Goal: Task Accomplishment & Management: Complete application form

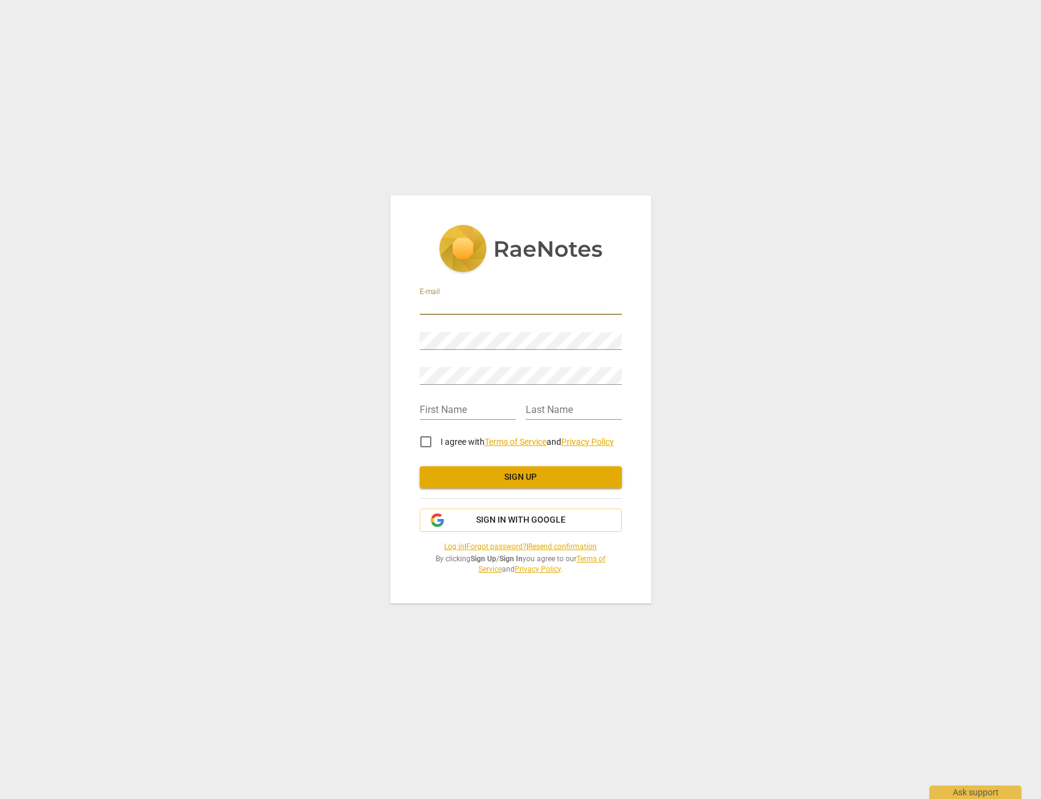
type input "[EMAIL_ADDRESS][DOMAIN_NAME]"
type input "[PERSON_NAME]"
click at [427, 444] on input "I agree with Terms of Service and Privacy Policy" at bounding box center [425, 441] width 29 height 29
checkbox input "true"
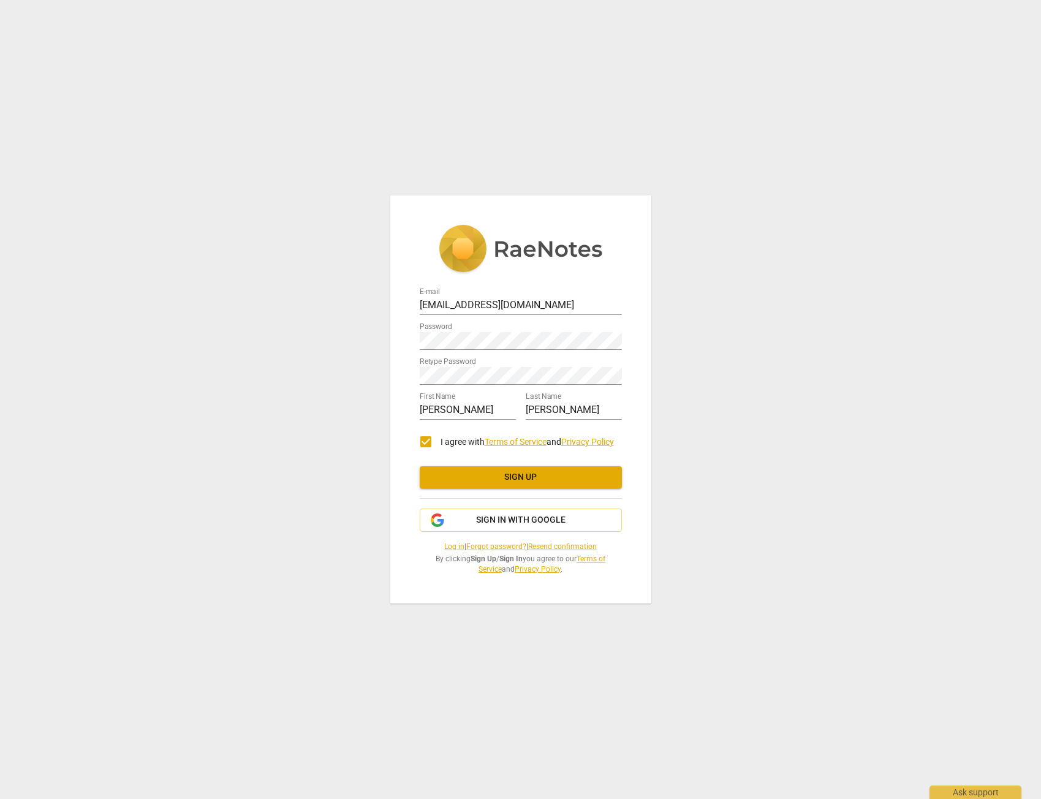
click at [450, 471] on button "Sign up" at bounding box center [521, 477] width 202 height 22
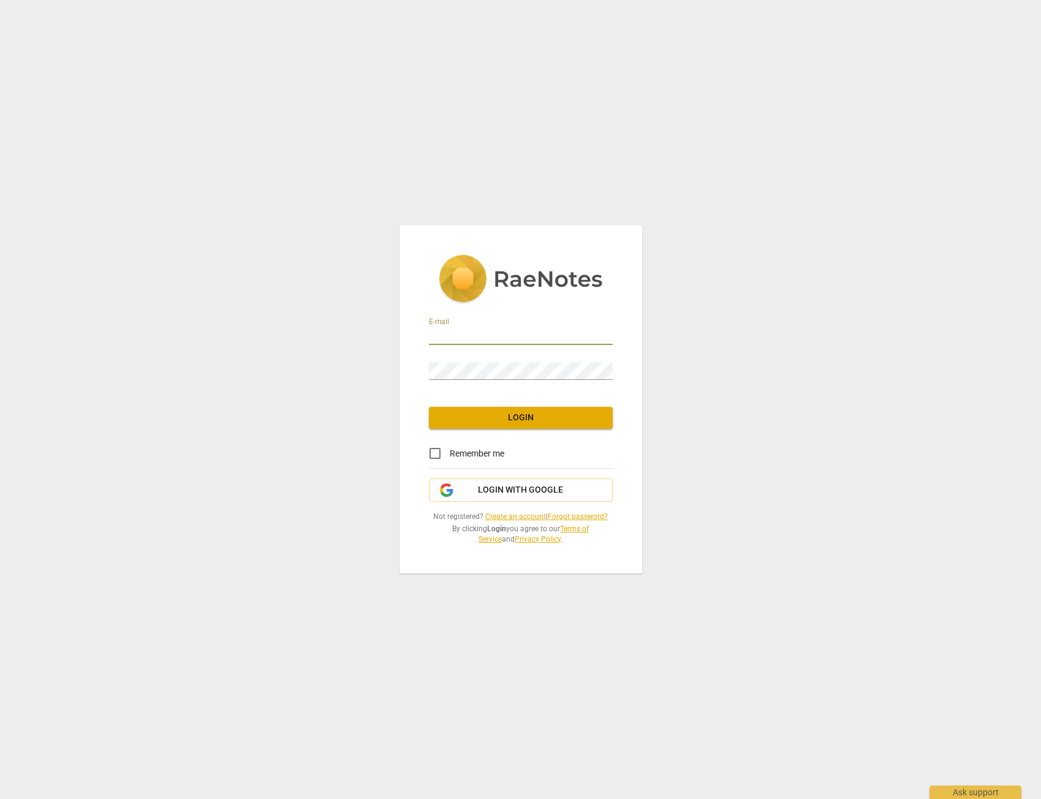
type input "[EMAIL_ADDRESS][DOMAIN_NAME]"
click at [431, 454] on input "Remember me" at bounding box center [434, 453] width 29 height 29
checkbox input "true"
click at [480, 419] on span "Login" at bounding box center [521, 418] width 164 height 12
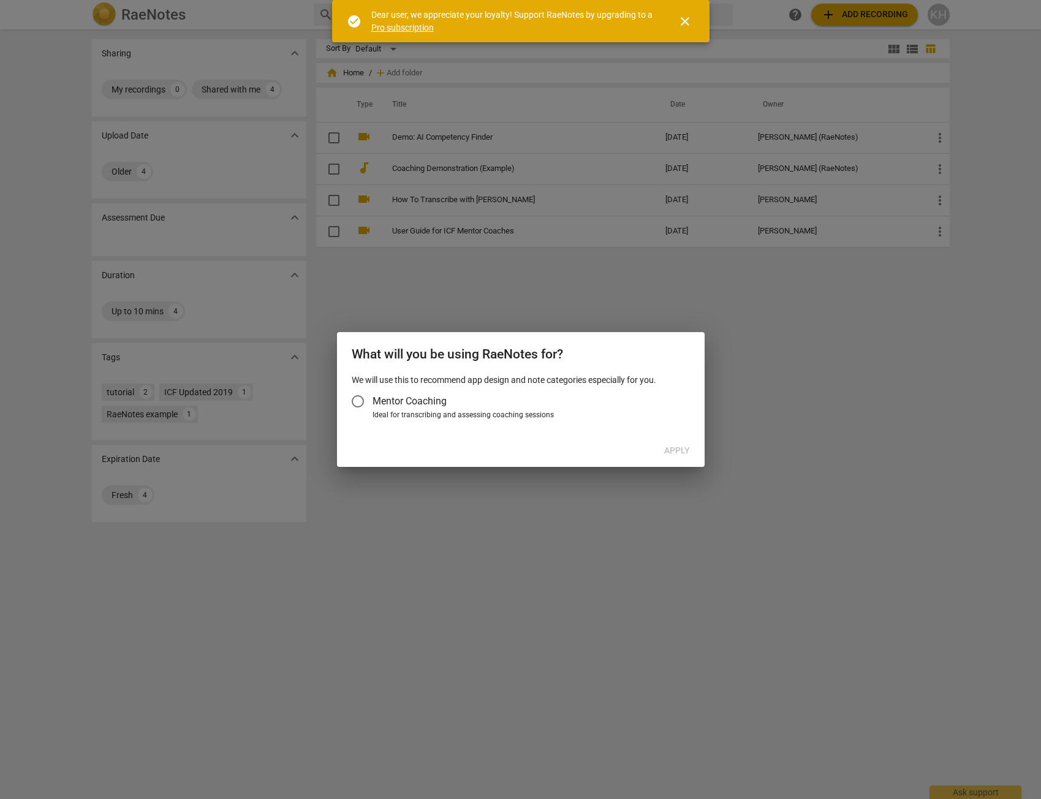
click at [355, 400] on input "Mentor Coaching" at bounding box center [357, 401] width 29 height 29
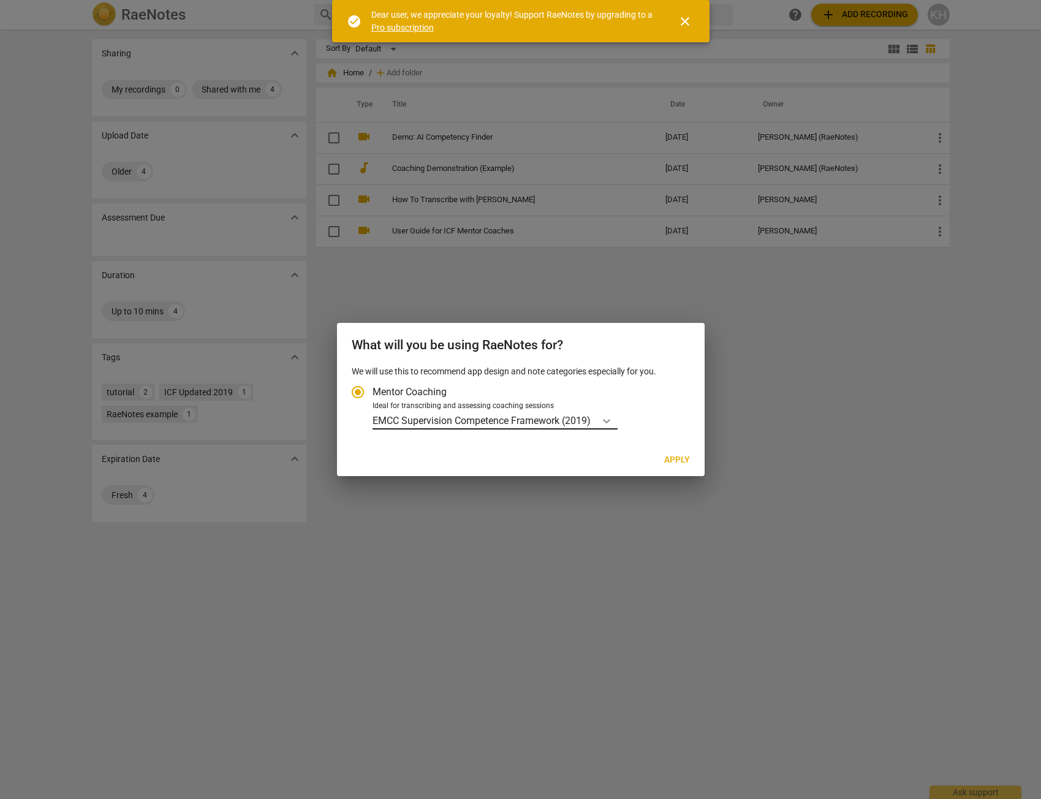
click at [606, 422] on icon "Account type" at bounding box center [607, 421] width 12 height 12
click at [0, 0] on input "Ideal for transcribing and assessing coaching sessions EMCC Supervision Compete…" at bounding box center [0, 0] width 0 height 0
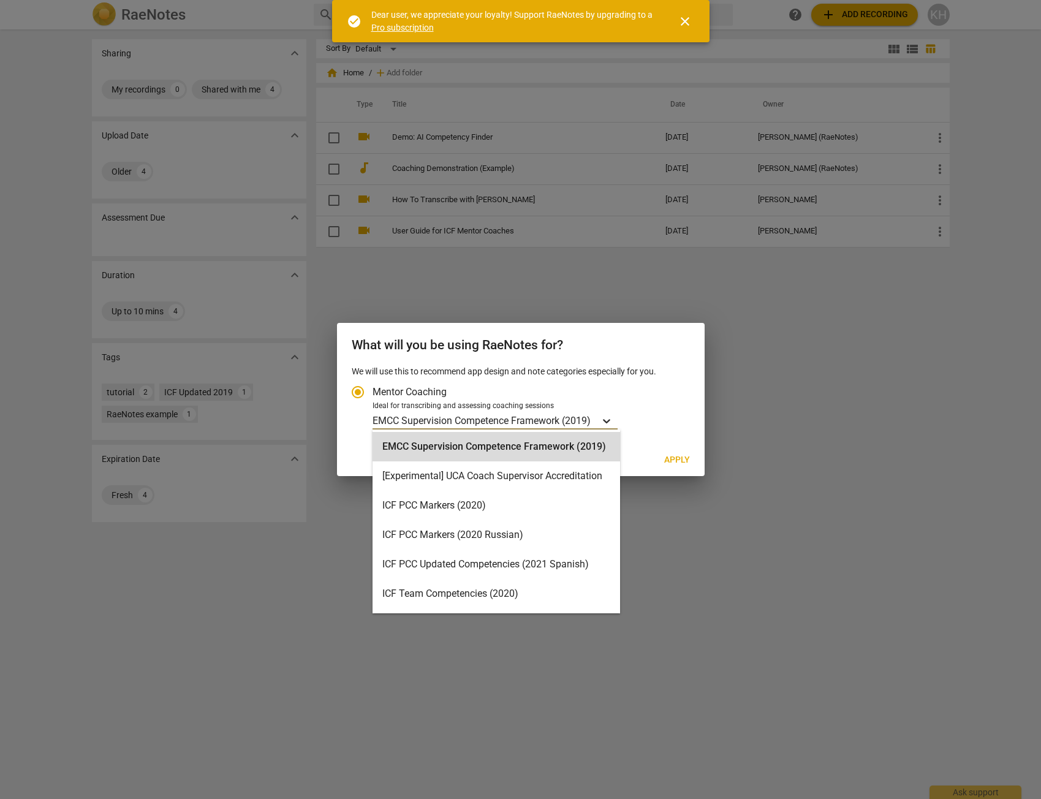
click at [606, 422] on icon "Account type" at bounding box center [607, 421] width 12 height 12
click at [0, 0] on input "Ideal for transcribing and assessing coaching sessions EMCC Supervision Compete…" at bounding box center [0, 0] width 0 height 0
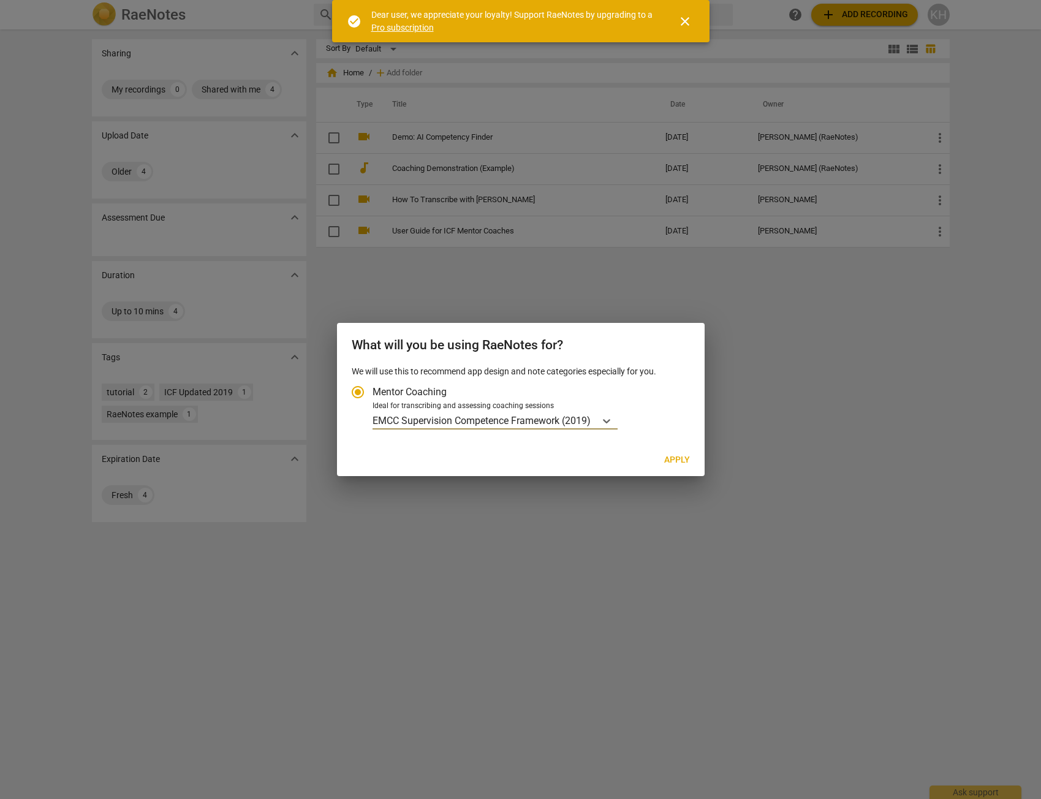
click at [670, 457] on span "Apply" at bounding box center [677, 460] width 26 height 12
radio input "false"
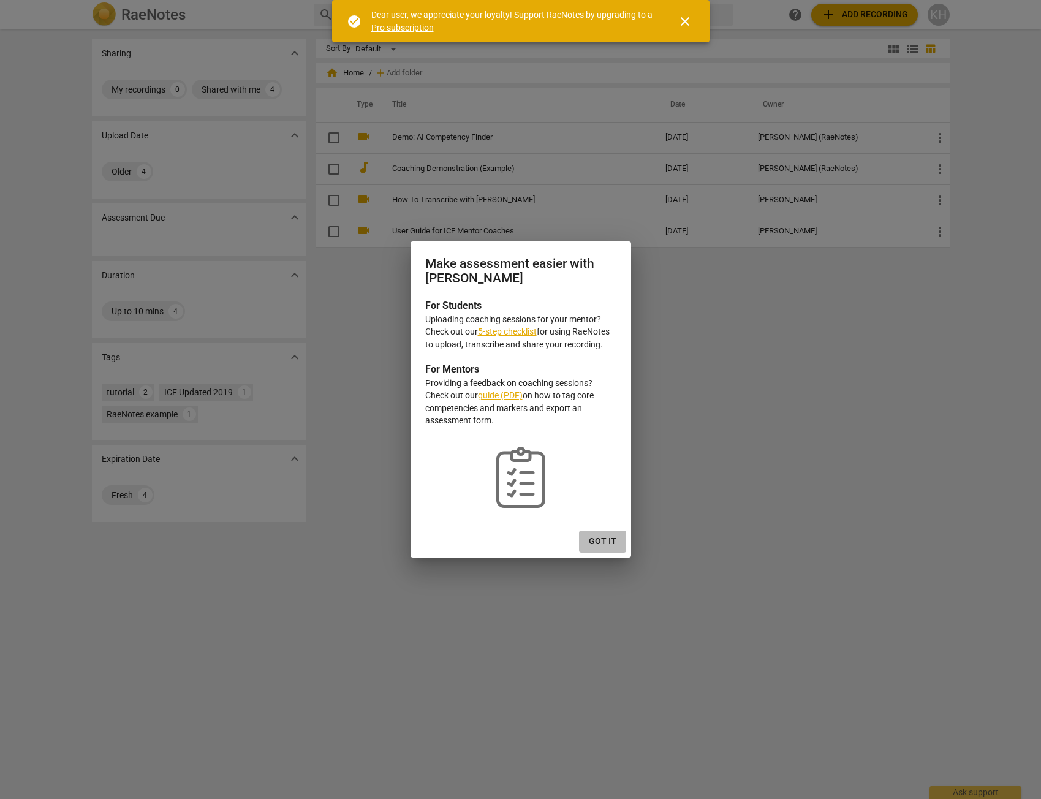
click at [609, 538] on span "Got it" at bounding box center [603, 542] width 28 height 12
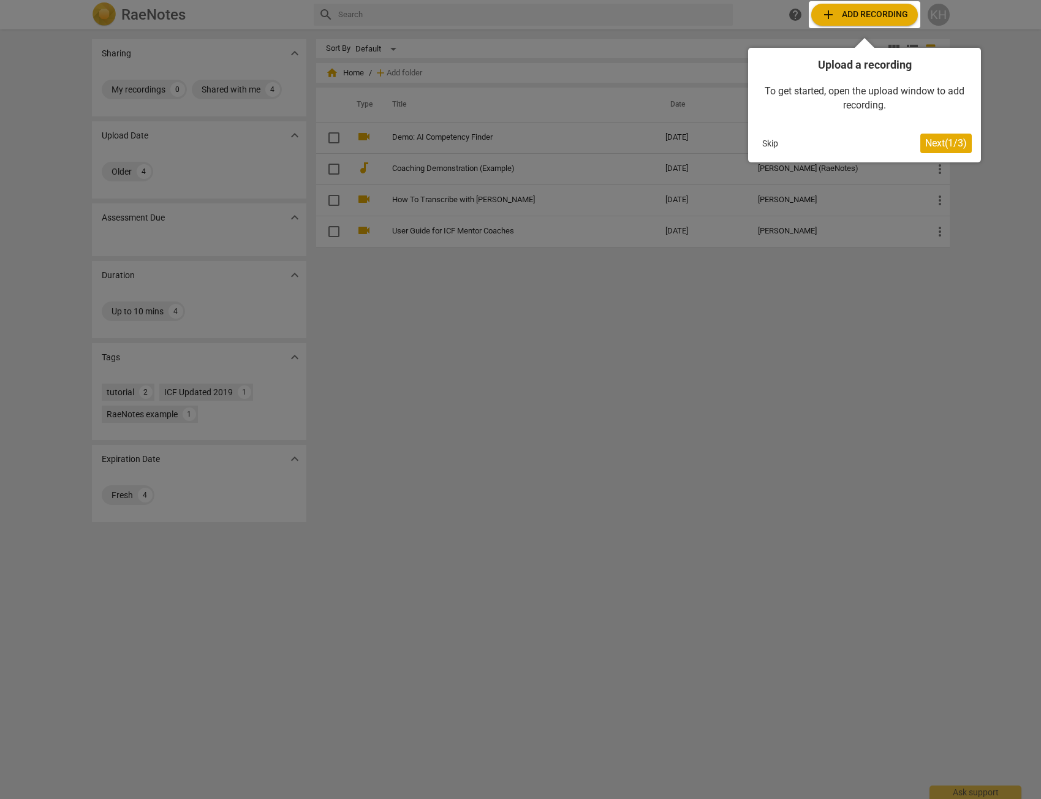
click at [947, 145] on span "Next ( 1 / 3 )" at bounding box center [946, 143] width 42 height 12
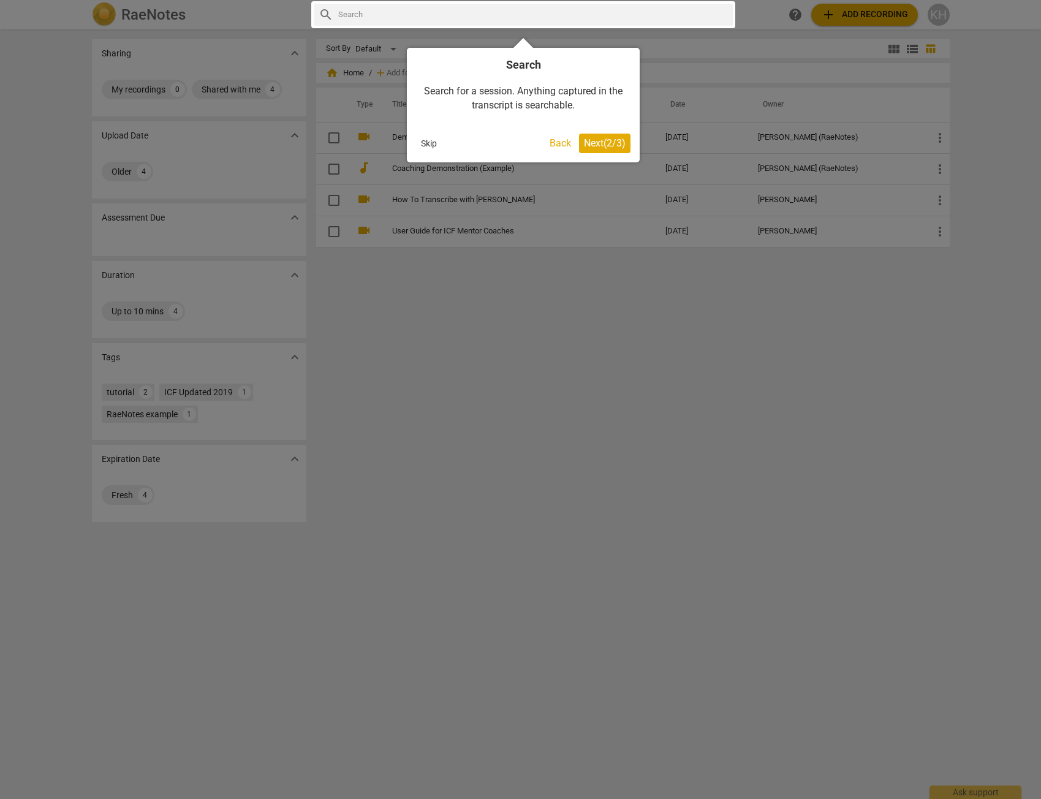
click at [588, 143] on span "Next ( 2 / 3 )" at bounding box center [605, 143] width 42 height 12
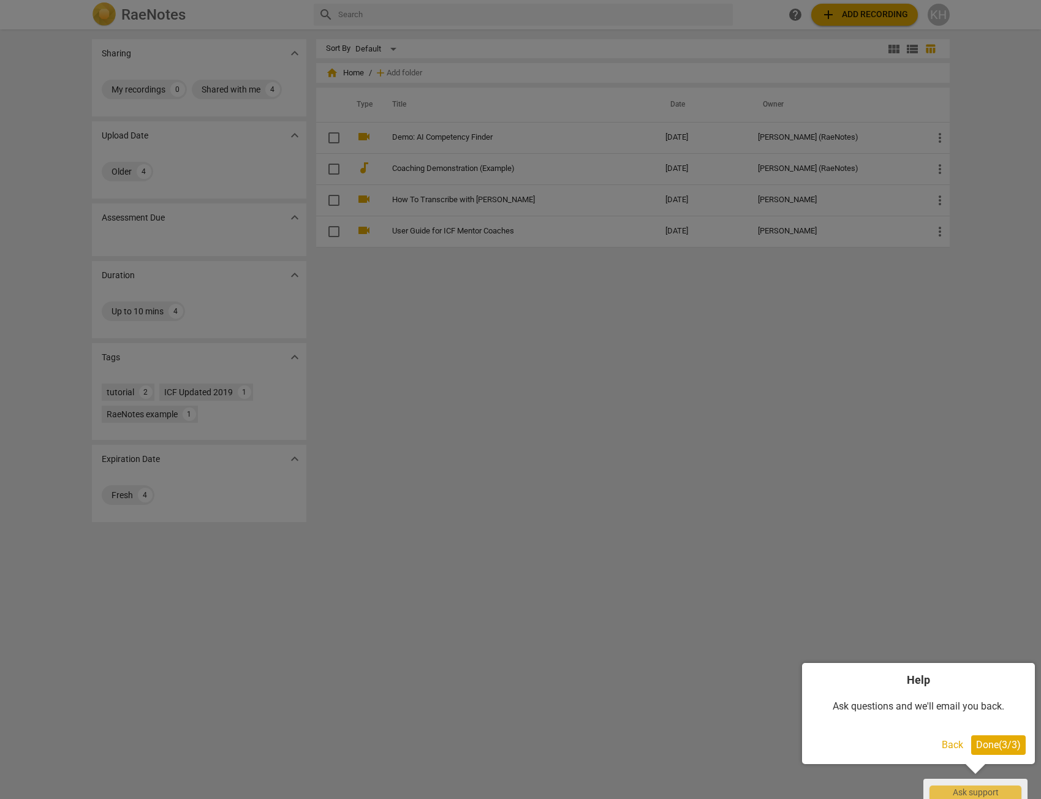
click at [980, 744] on span "Done ( 3 / 3 )" at bounding box center [998, 745] width 45 height 12
